Goal: Task Accomplishment & Management: Use online tool/utility

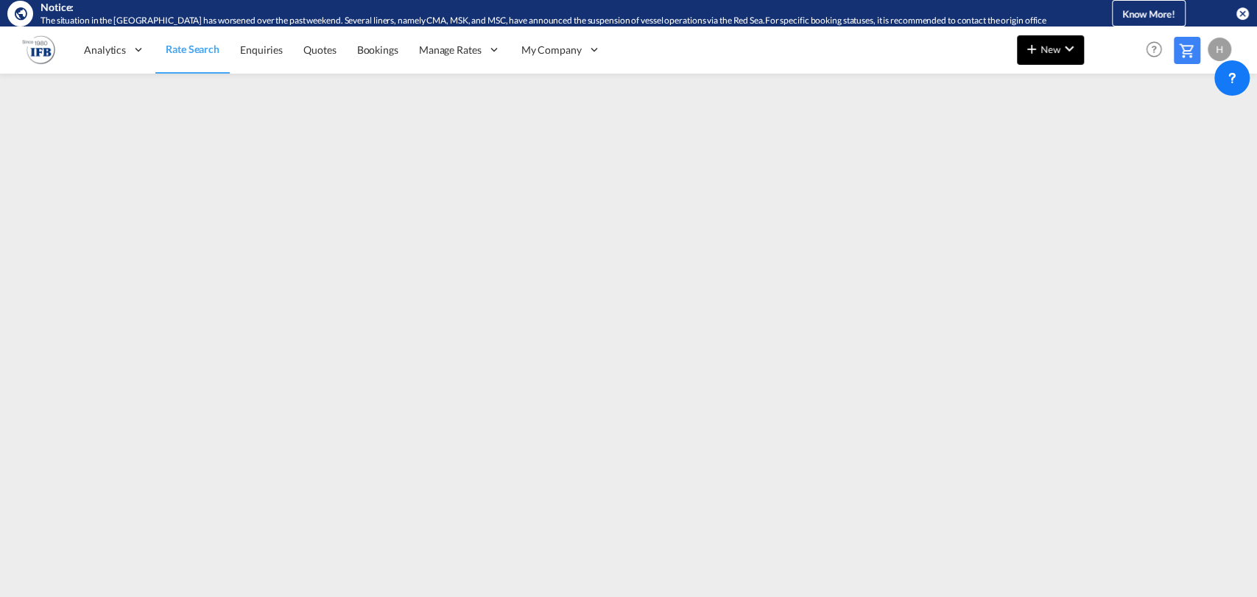
click at [1038, 47] on md-icon "icon-plus 400-fg" at bounding box center [1032, 49] width 18 height 18
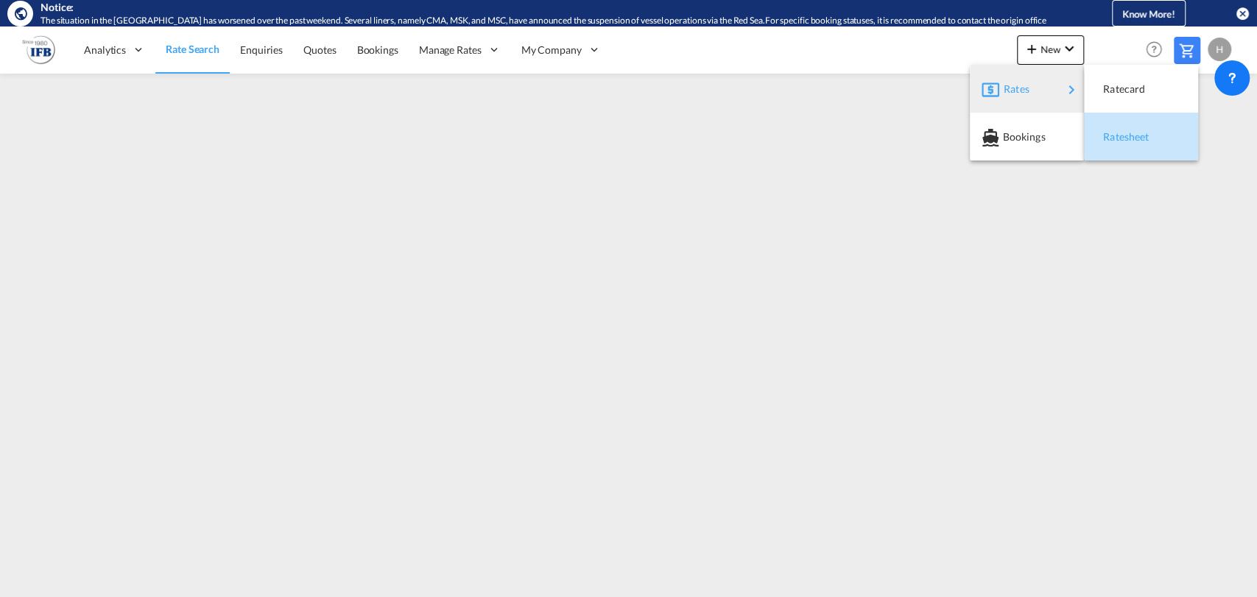
click at [1104, 130] on span "Ratesheet" at bounding box center [1111, 136] width 16 height 29
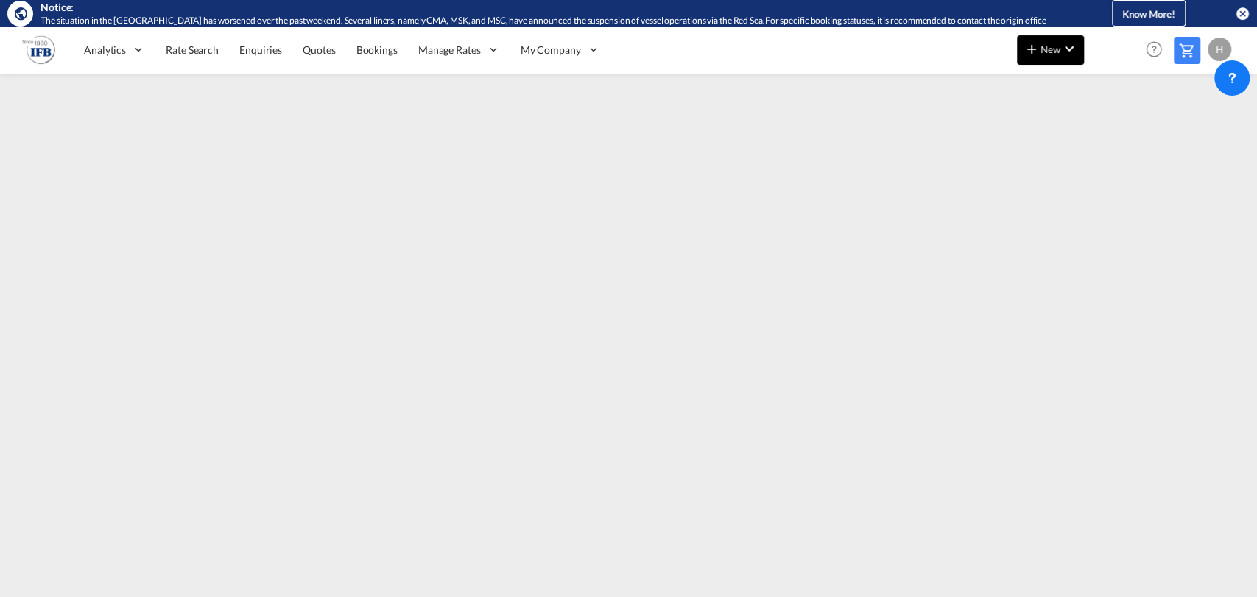
click at [1049, 63] on button "New" at bounding box center [1050, 49] width 67 height 29
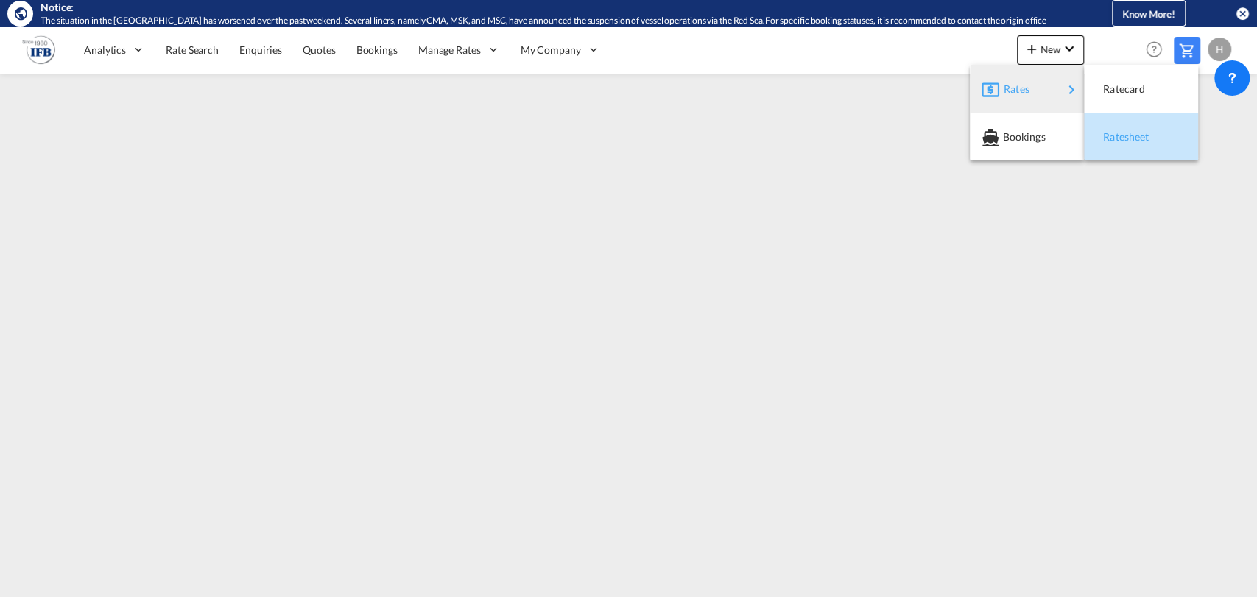
click at [1108, 134] on span "Ratesheet" at bounding box center [1111, 136] width 16 height 29
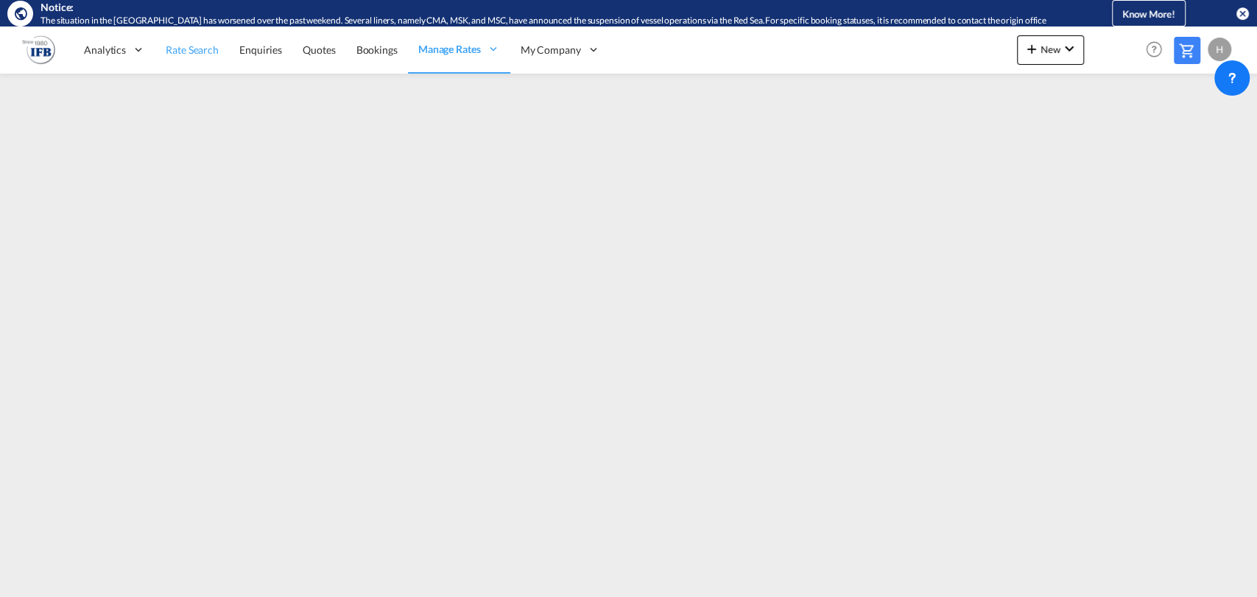
click at [182, 49] on span "Rate Search" at bounding box center [192, 49] width 53 height 13
